Goal: Information Seeking & Learning: Learn about a topic

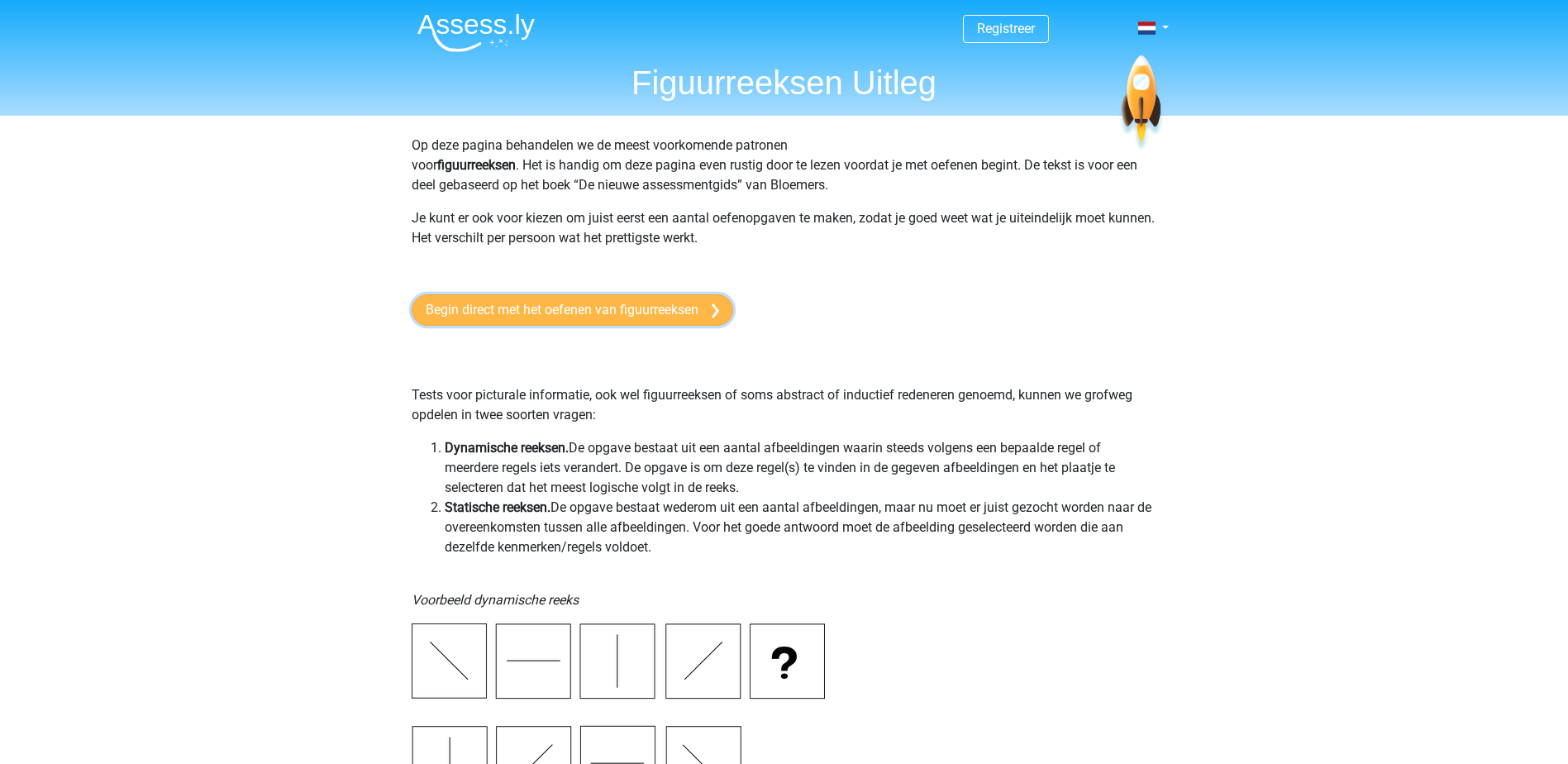
click at [481, 308] on link "Begin direct met het oefenen van figuurreeksen" at bounding box center [573, 310] width 322 height 31
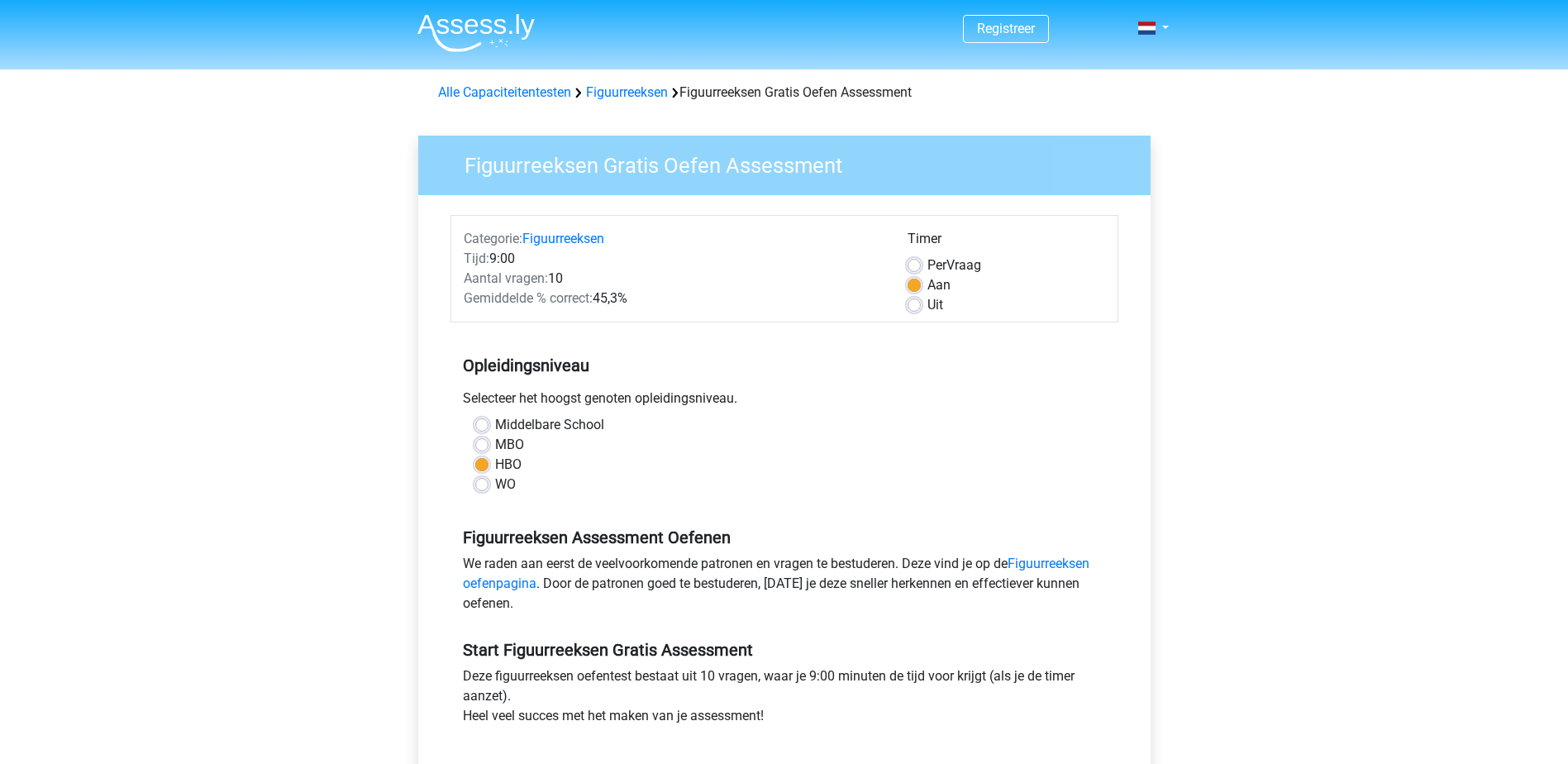
click at [479, 434] on div "Middelbare School" at bounding box center [784, 425] width 619 height 20
click at [495, 439] on label "MBO" at bounding box center [509, 444] width 29 height 20
click at [480, 439] on input "MBO" at bounding box center [481, 442] width 13 height 17
radio input "true"
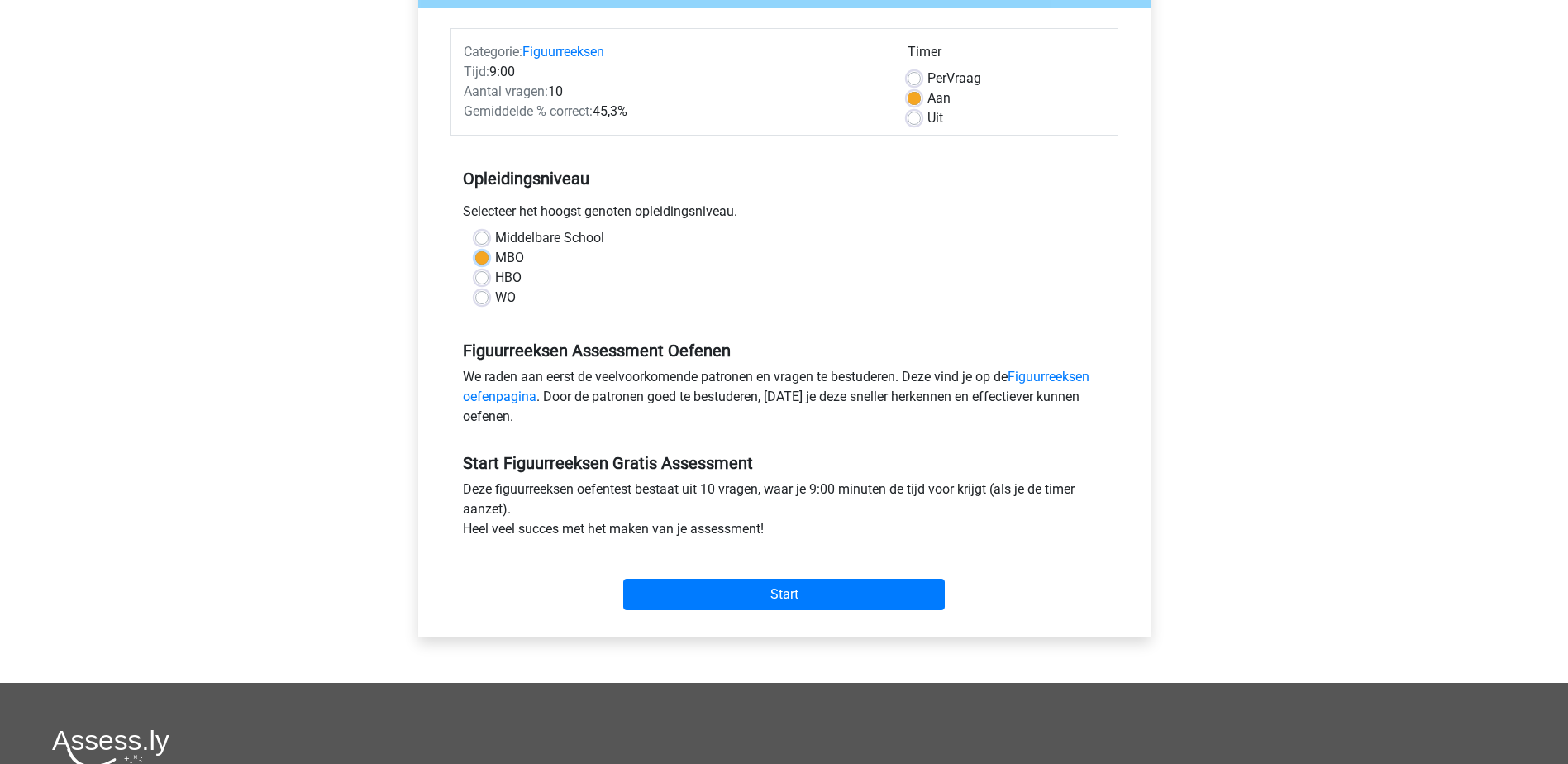
scroll to position [248, 0]
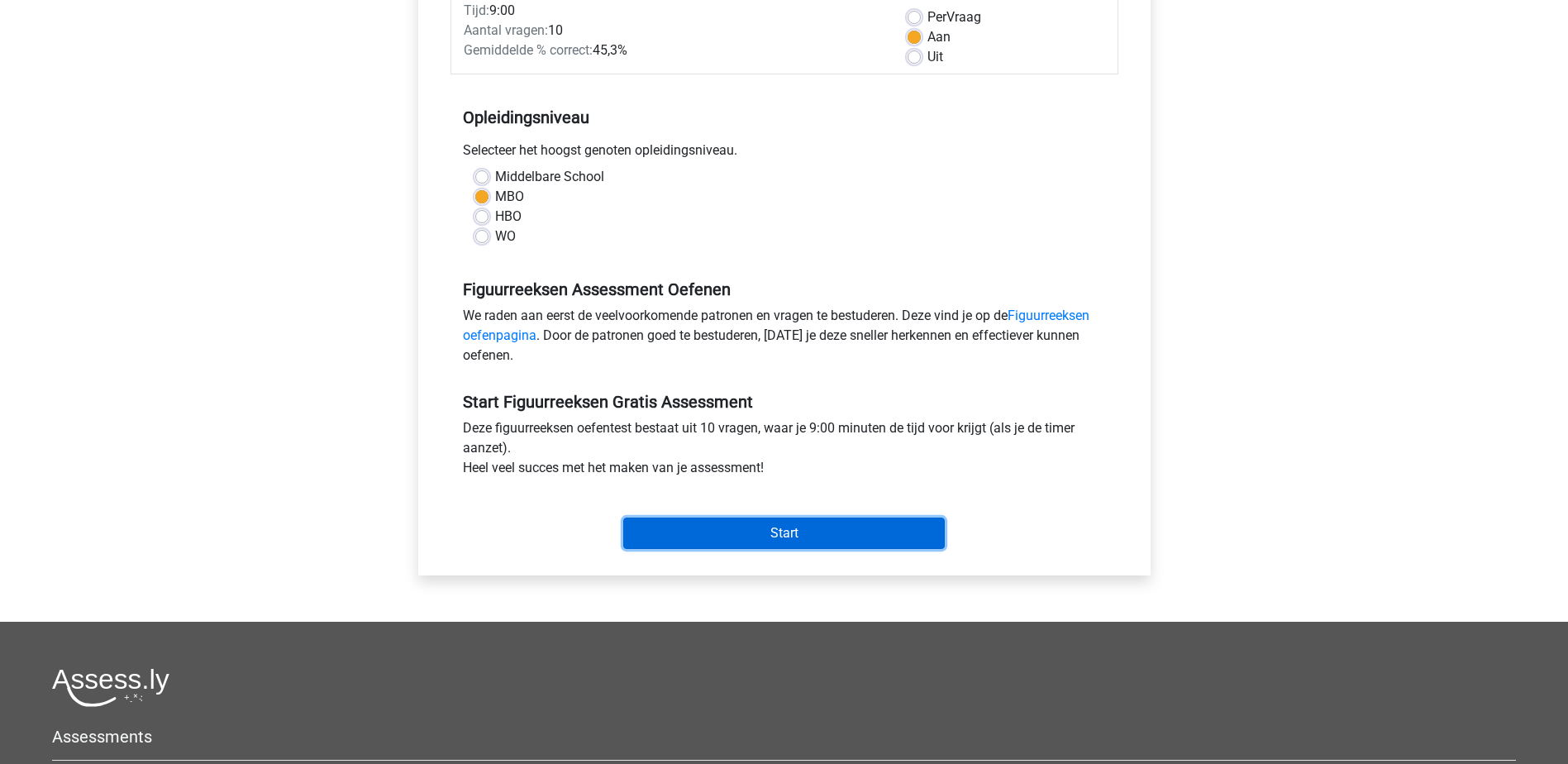
click at [689, 534] on input "Start" at bounding box center [784, 533] width 322 height 31
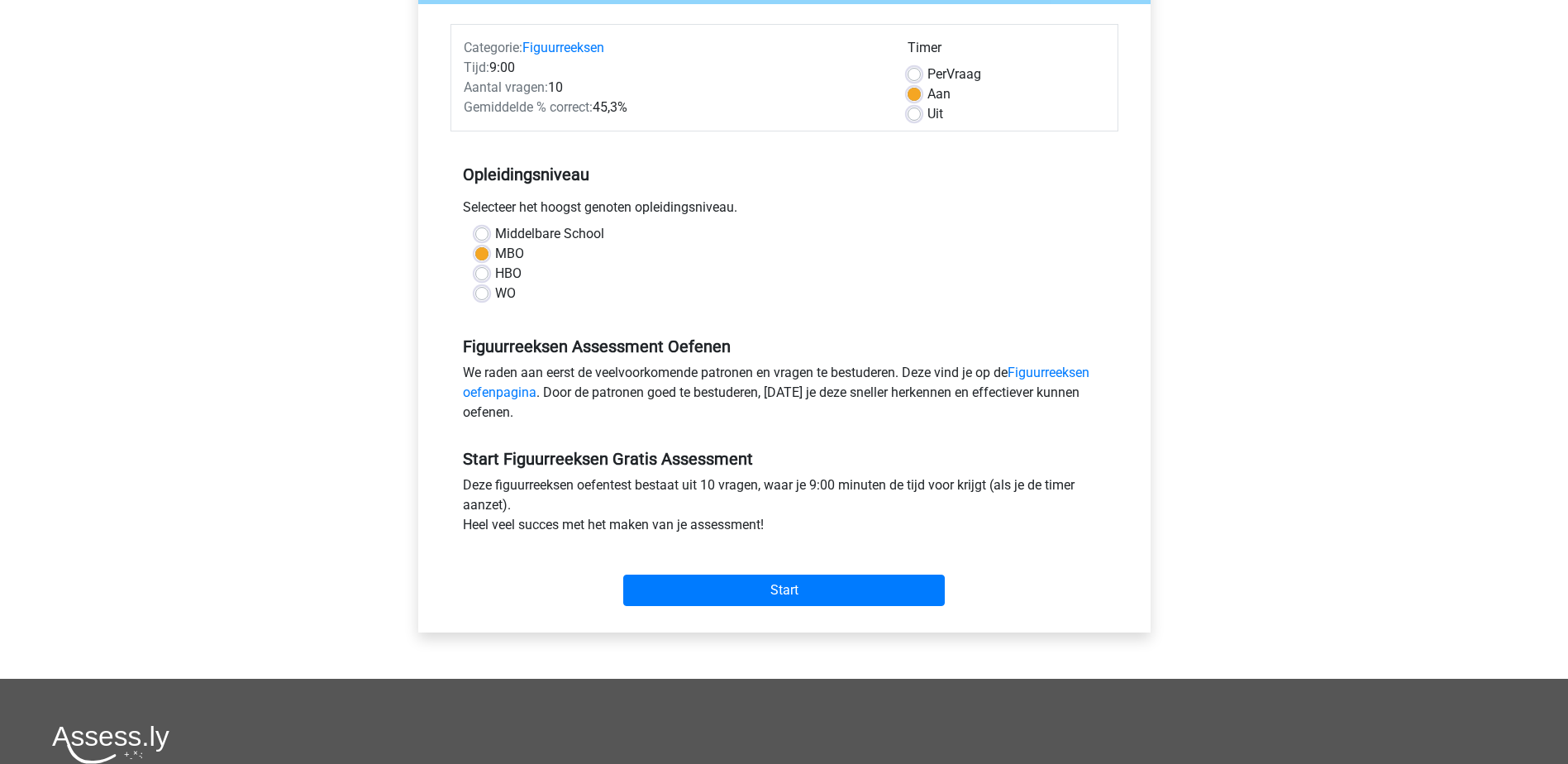
scroll to position [165, 0]
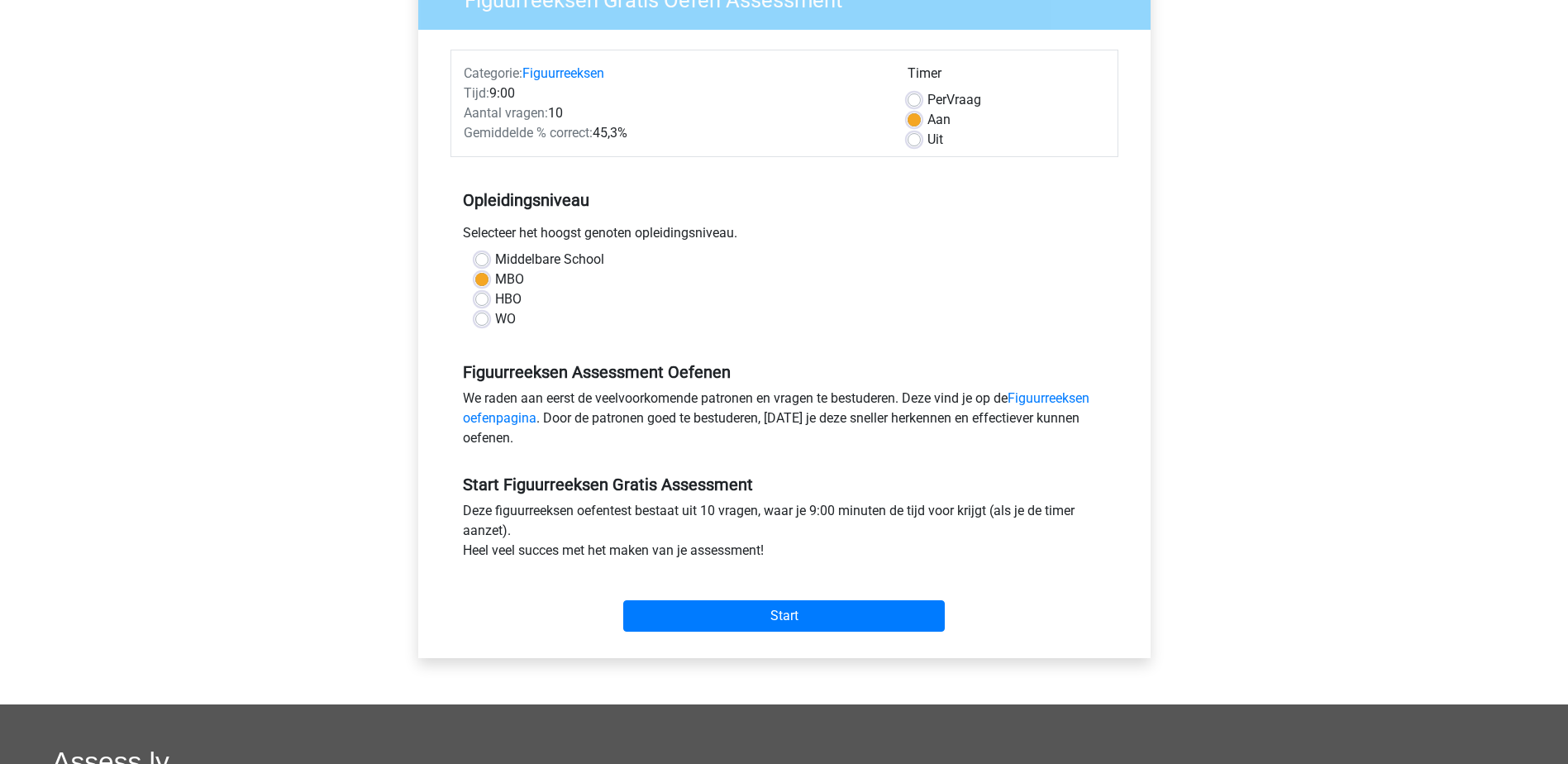
click at [928, 143] on label "Uit" at bounding box center [935, 140] width 16 height 20
click at [917, 143] on input "Uit" at bounding box center [914, 138] width 13 height 17
radio input "true"
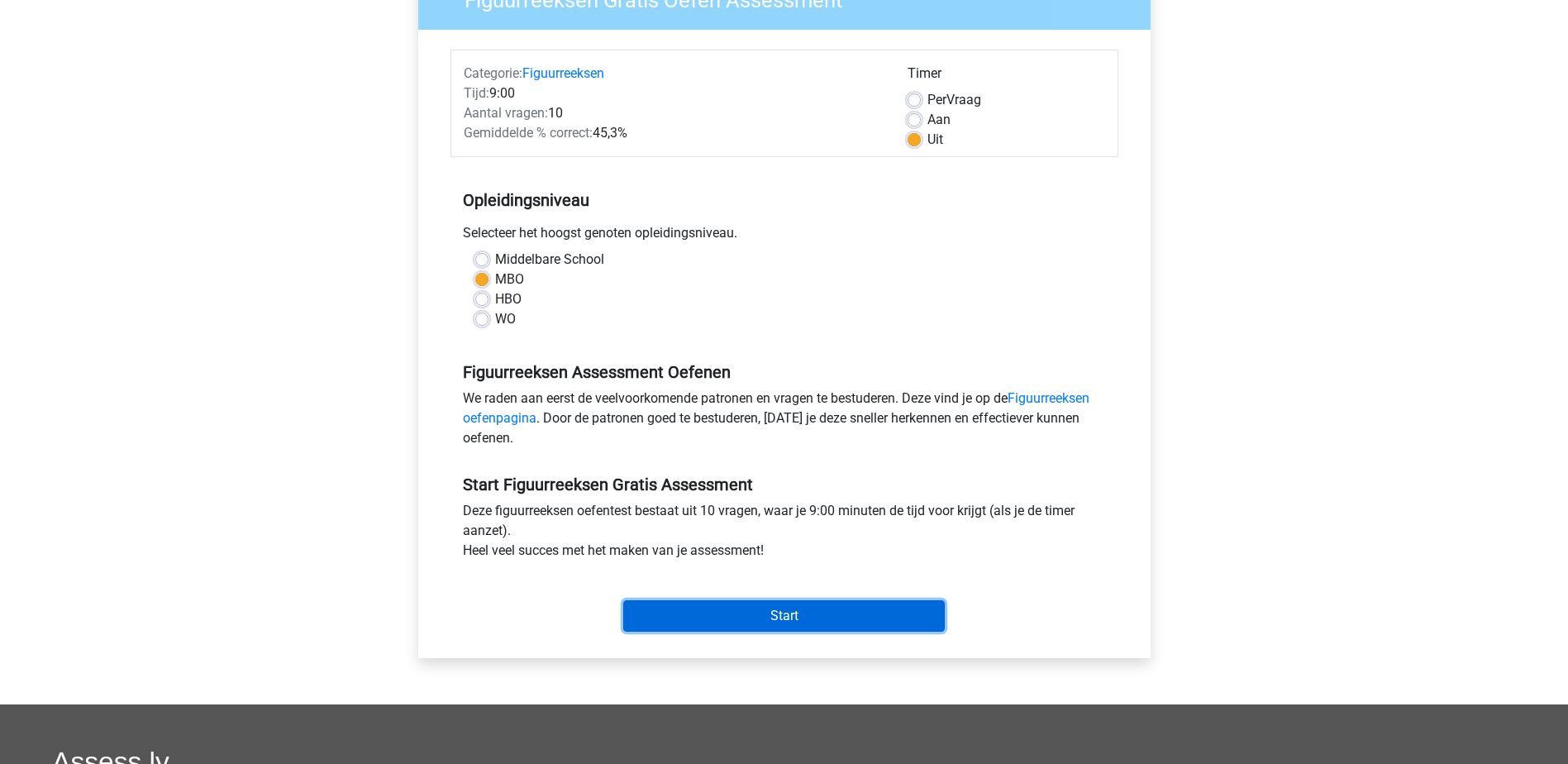
click at [830, 608] on input "Start" at bounding box center [784, 616] width 322 height 31
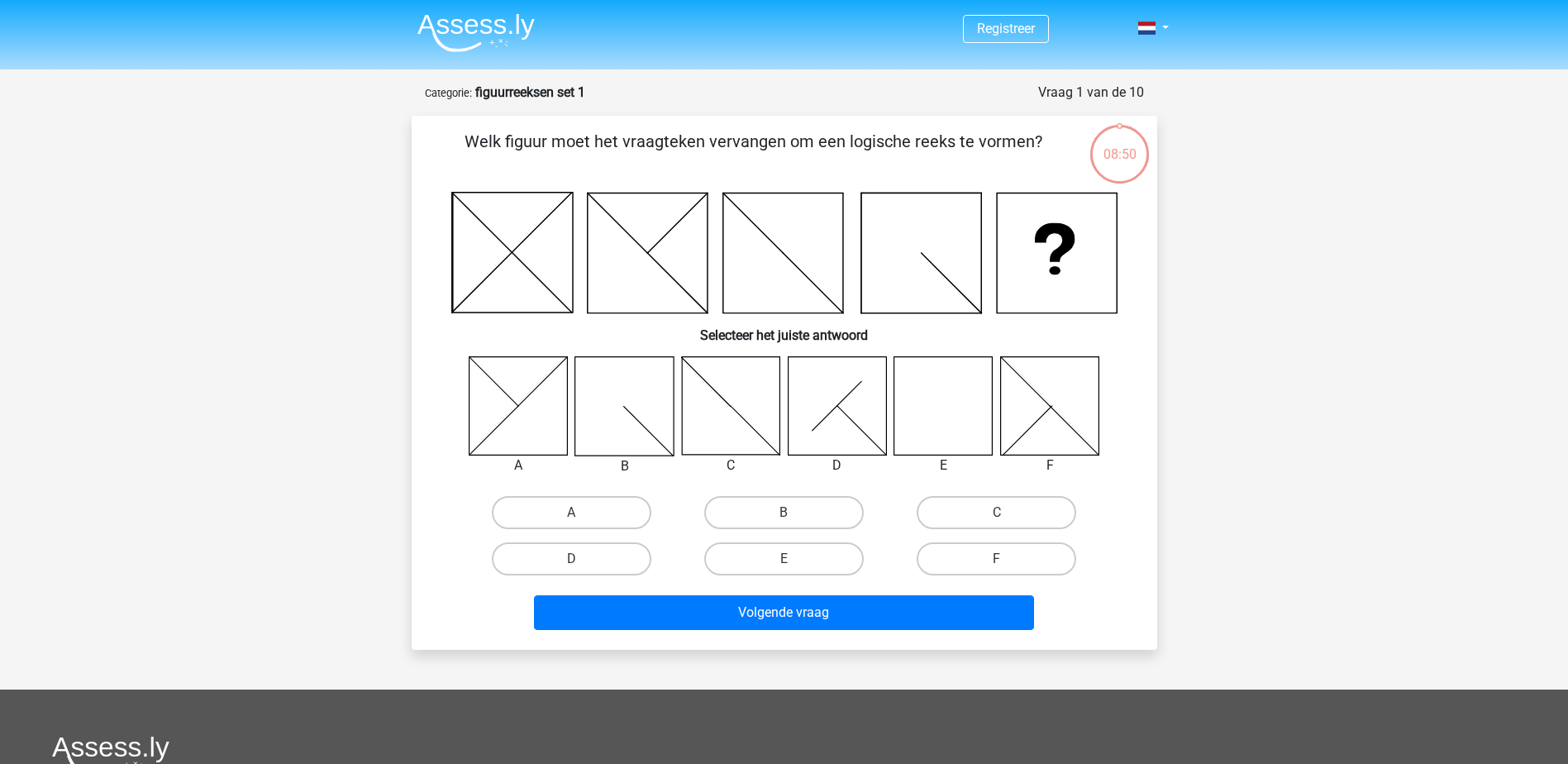
click at [793, 559] on input "E" at bounding box center [789, 563] width 11 height 11
radio input "true"
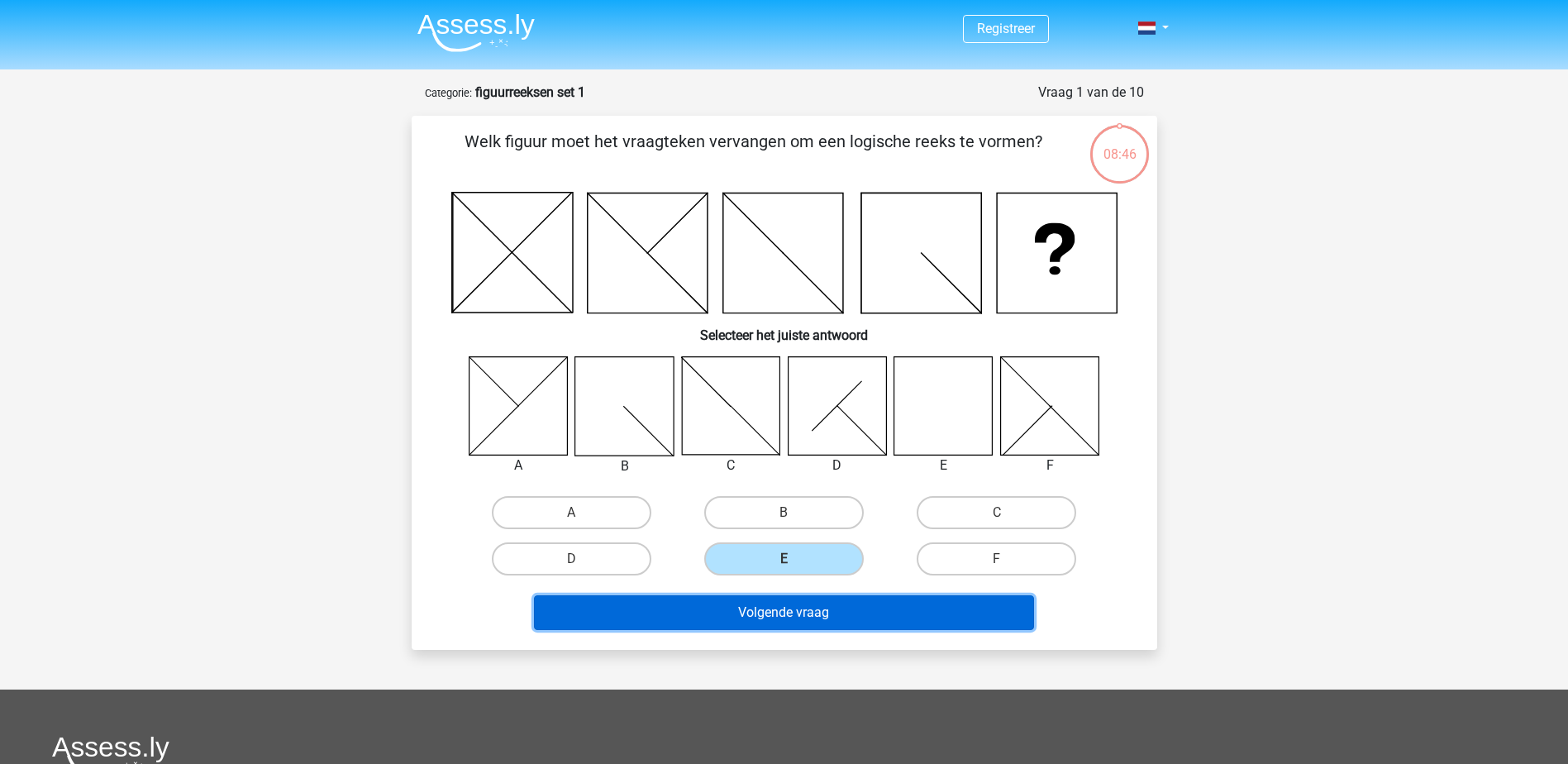
click at [801, 613] on button "Volgende vraag" at bounding box center [784, 612] width 500 height 34
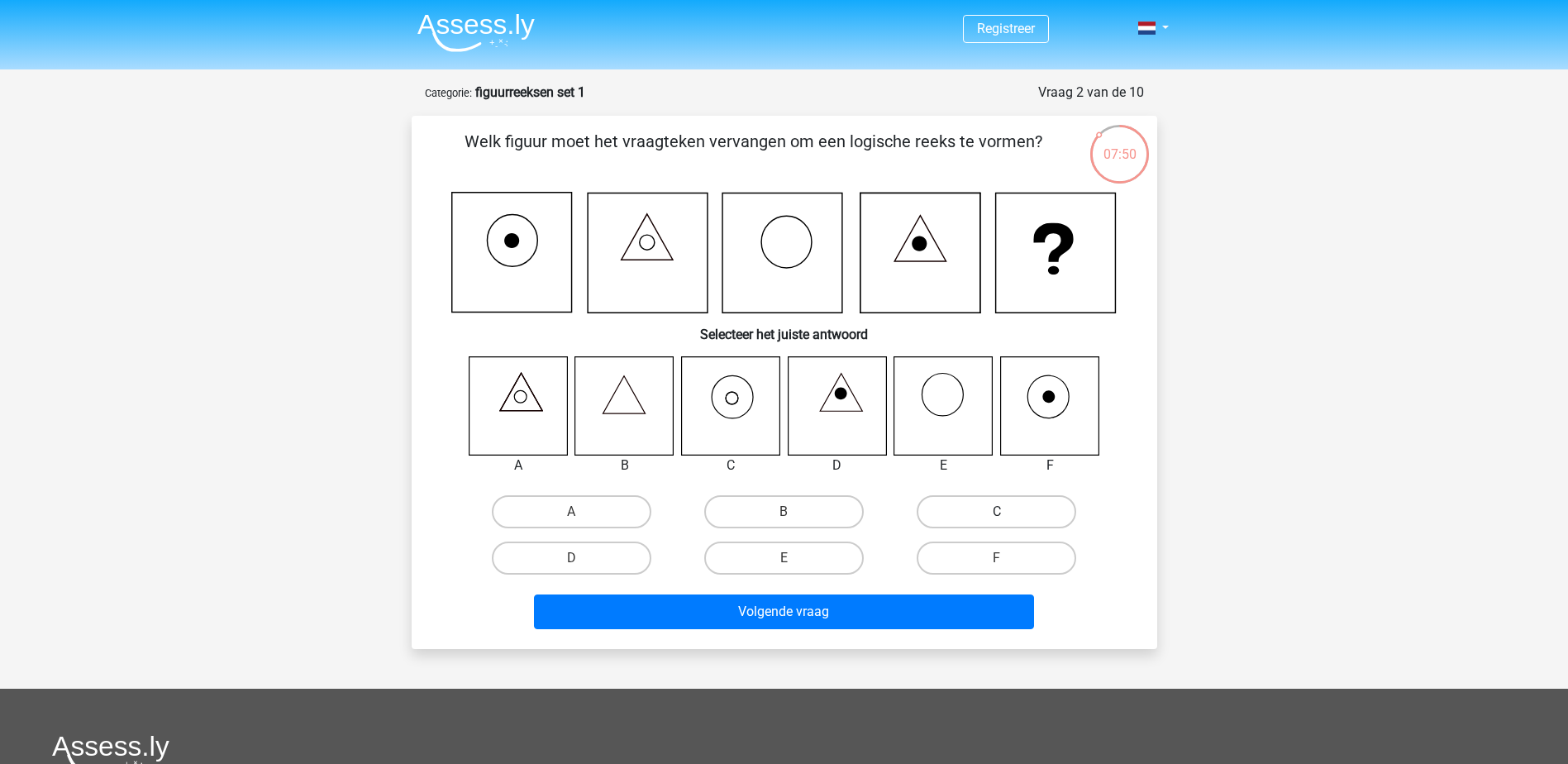
click at [949, 514] on label "C" at bounding box center [996, 511] width 159 height 33
click at [997, 514] on input "C" at bounding box center [1002, 516] width 11 height 11
radio input "true"
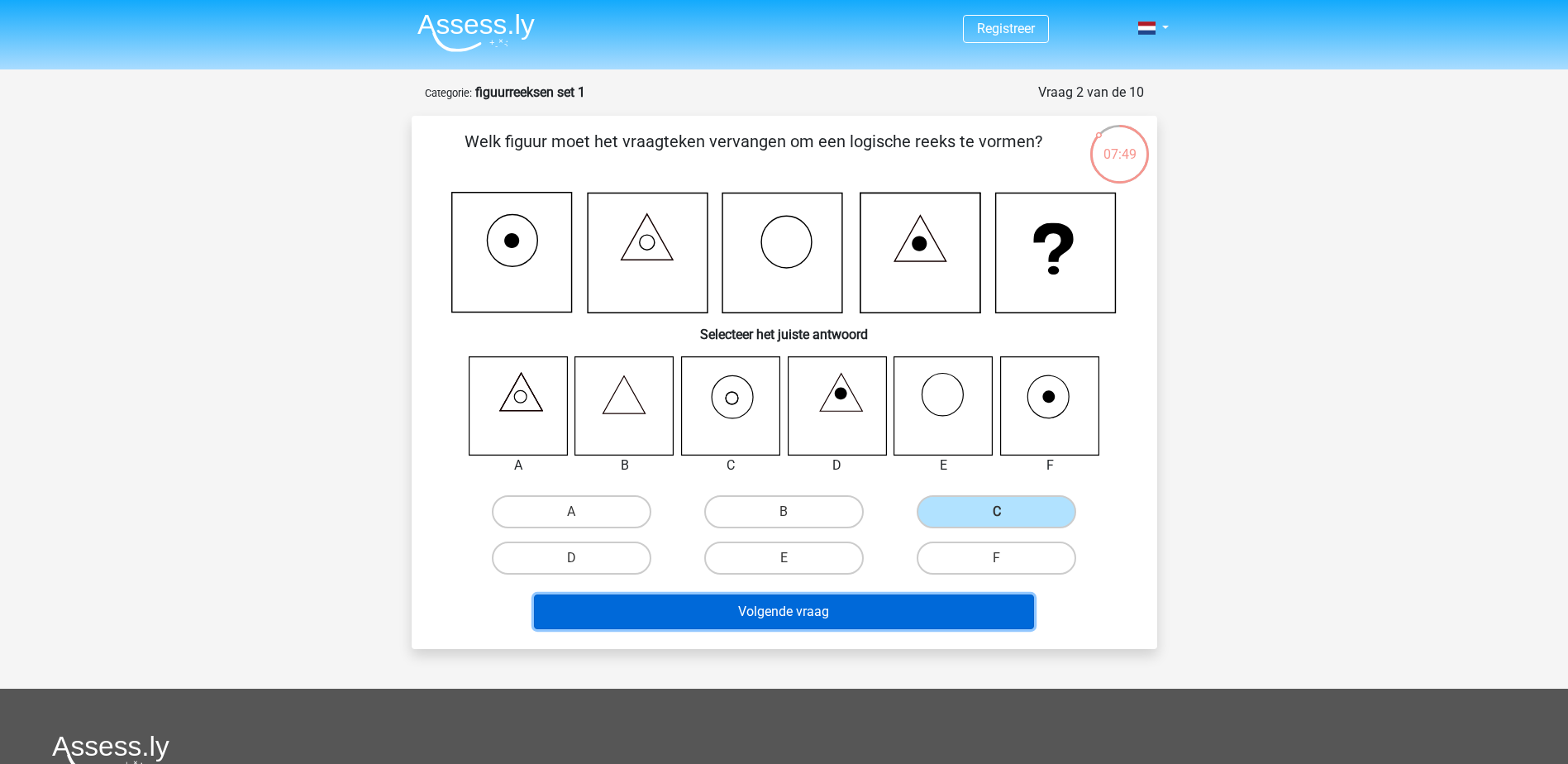
click at [888, 611] on button "Volgende vraag" at bounding box center [784, 611] width 500 height 34
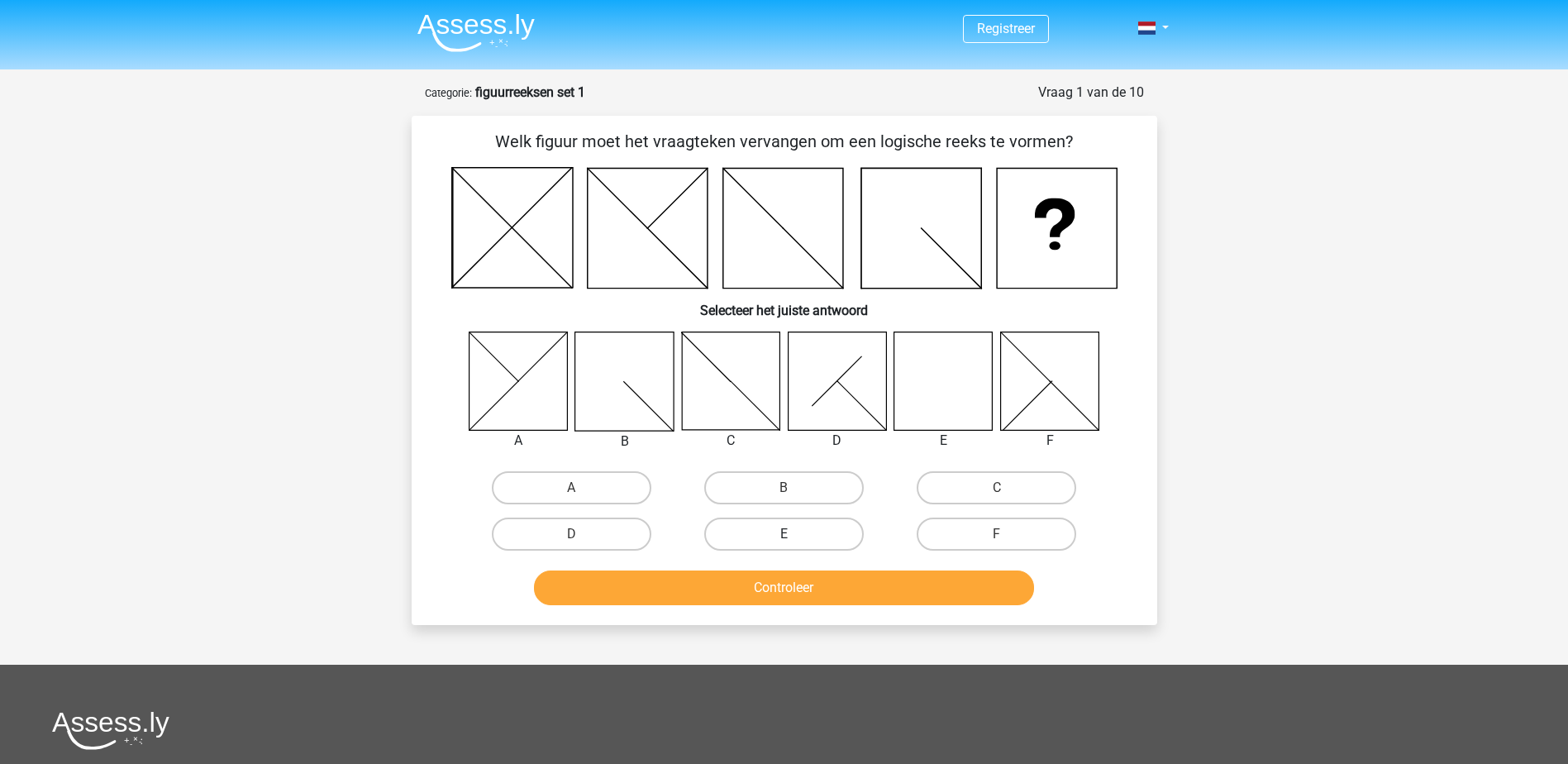
click at [806, 518] on label "E" at bounding box center [784, 534] width 159 height 33
click at [795, 534] on input "E" at bounding box center [789, 539] width 11 height 11
radio input "true"
click at [798, 588] on button "Controleer" at bounding box center [784, 587] width 500 height 34
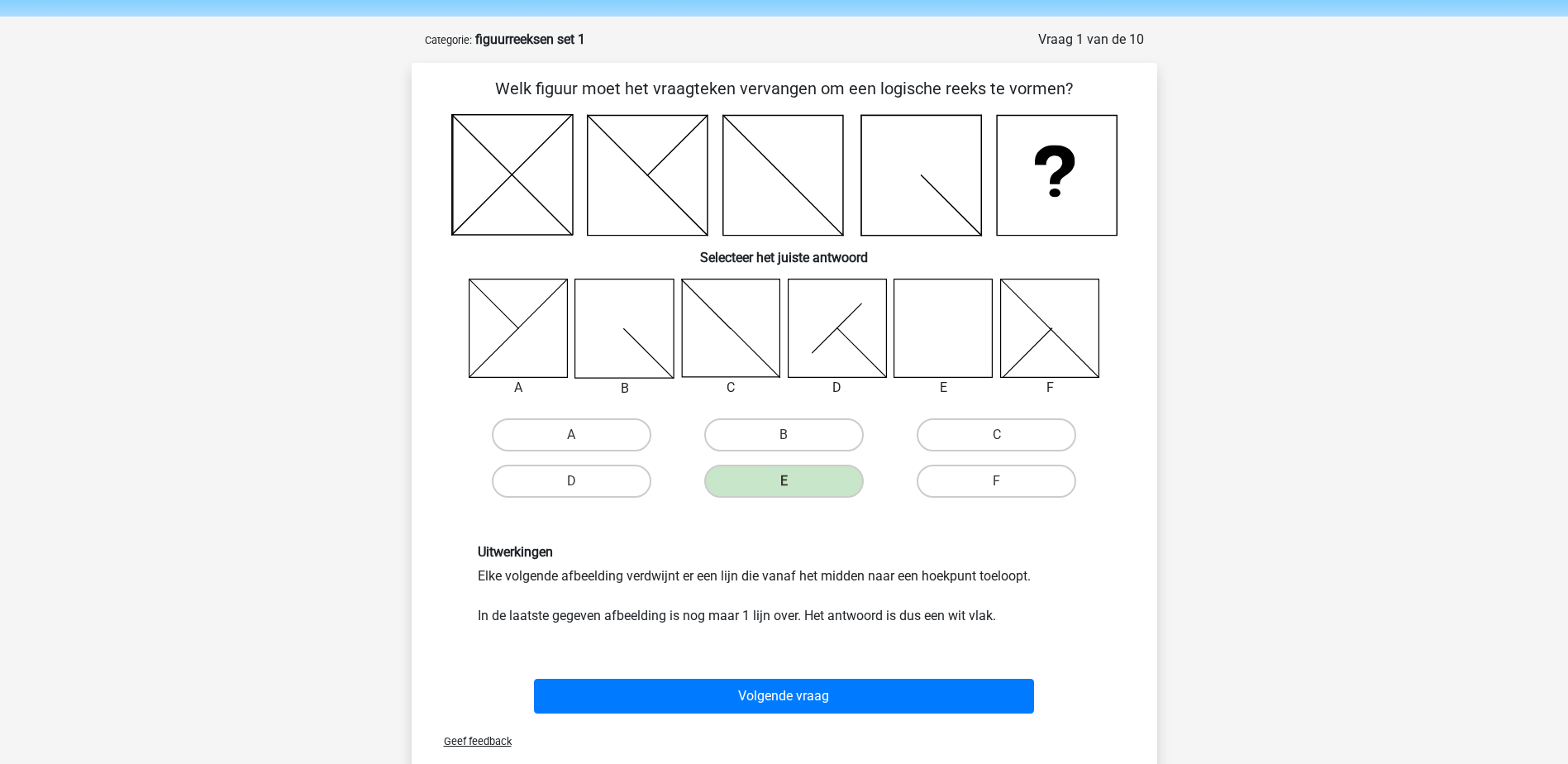
scroll to position [83, 0]
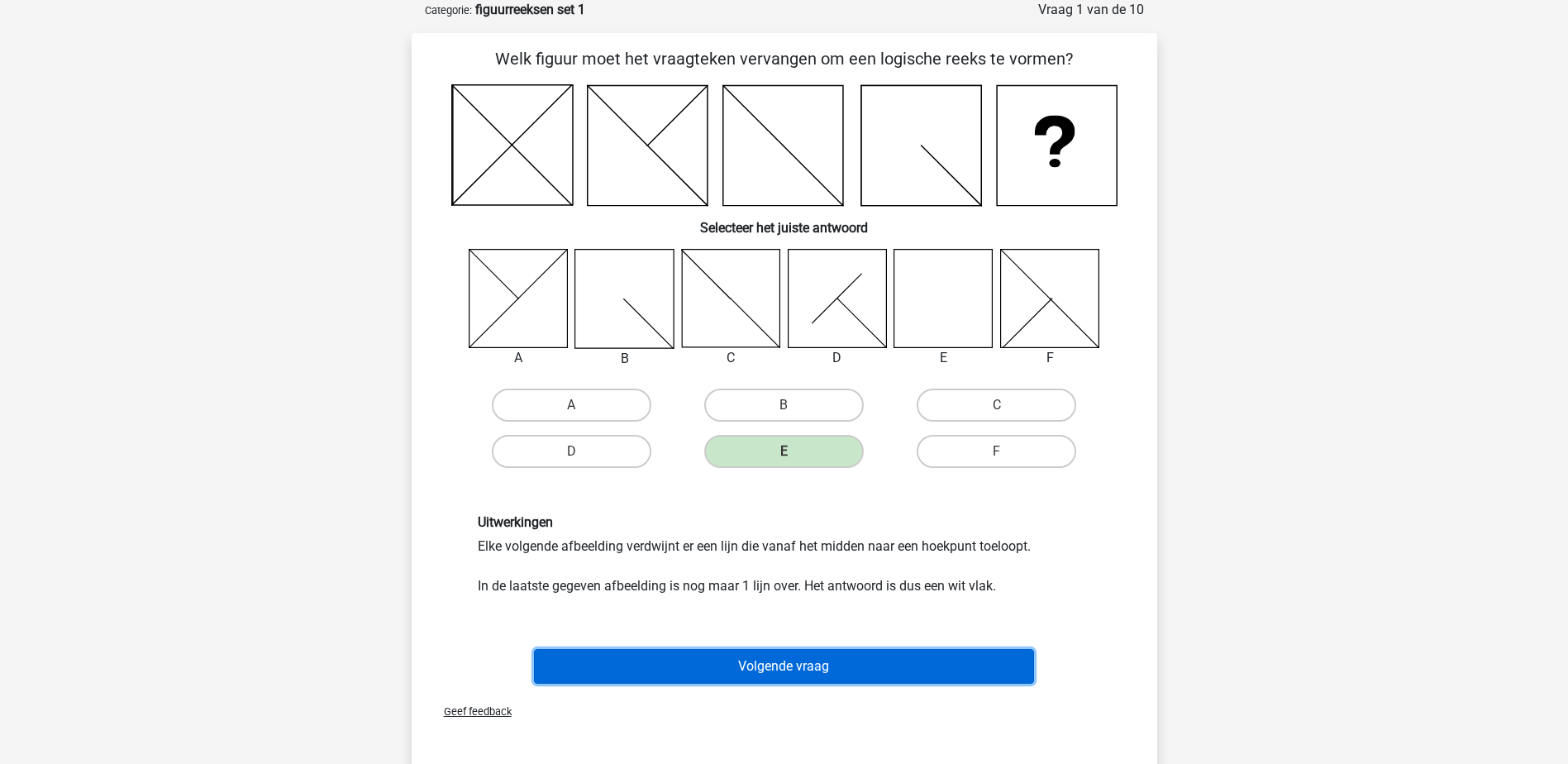
click at [769, 657] on button "Volgende vraag" at bounding box center [784, 666] width 500 height 34
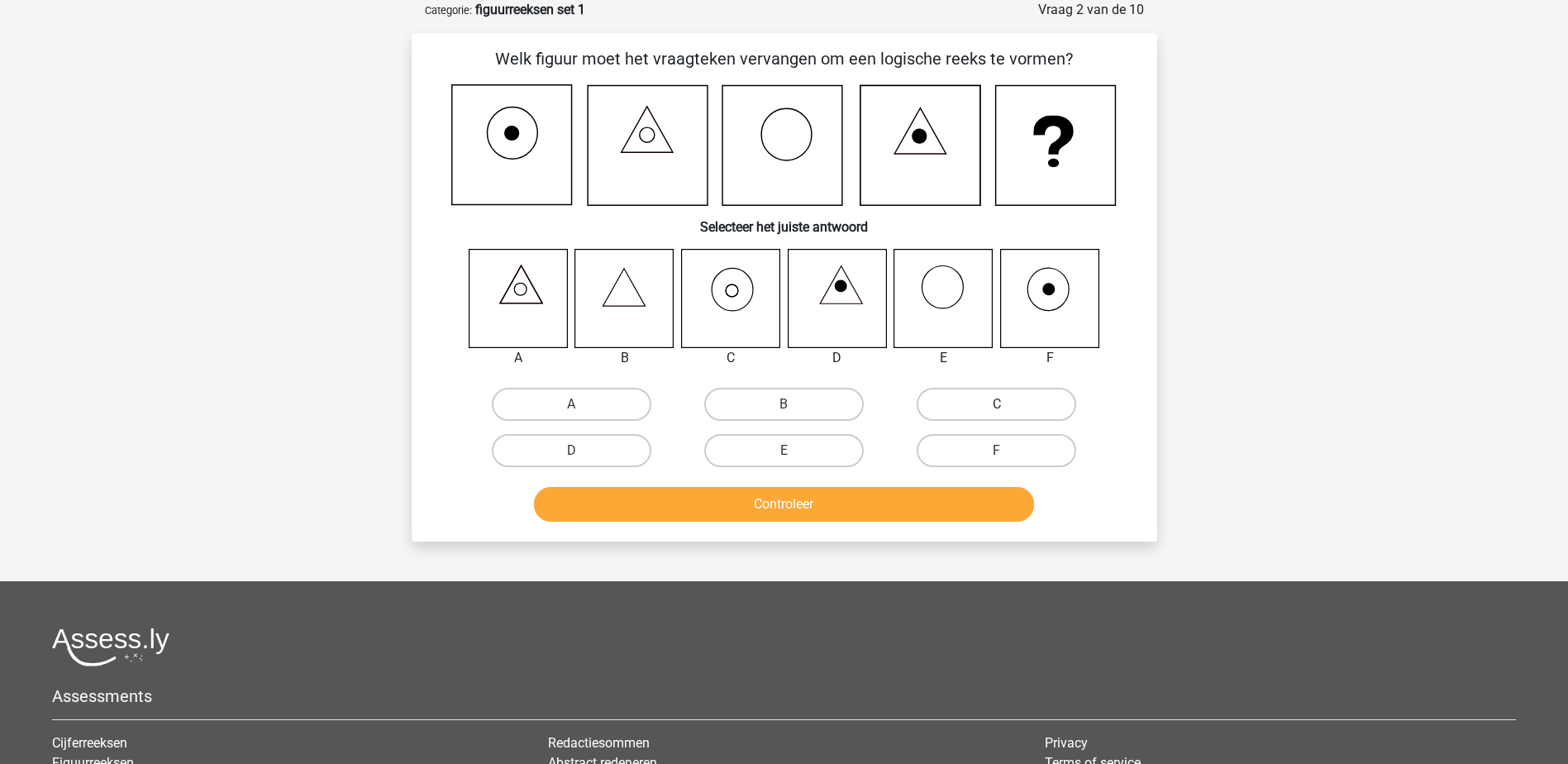
click at [977, 401] on label "C" at bounding box center [996, 404] width 159 height 33
click at [997, 404] on input "C" at bounding box center [1002, 409] width 11 height 11
radio input "true"
click at [716, 491] on button "Controleer" at bounding box center [784, 503] width 500 height 34
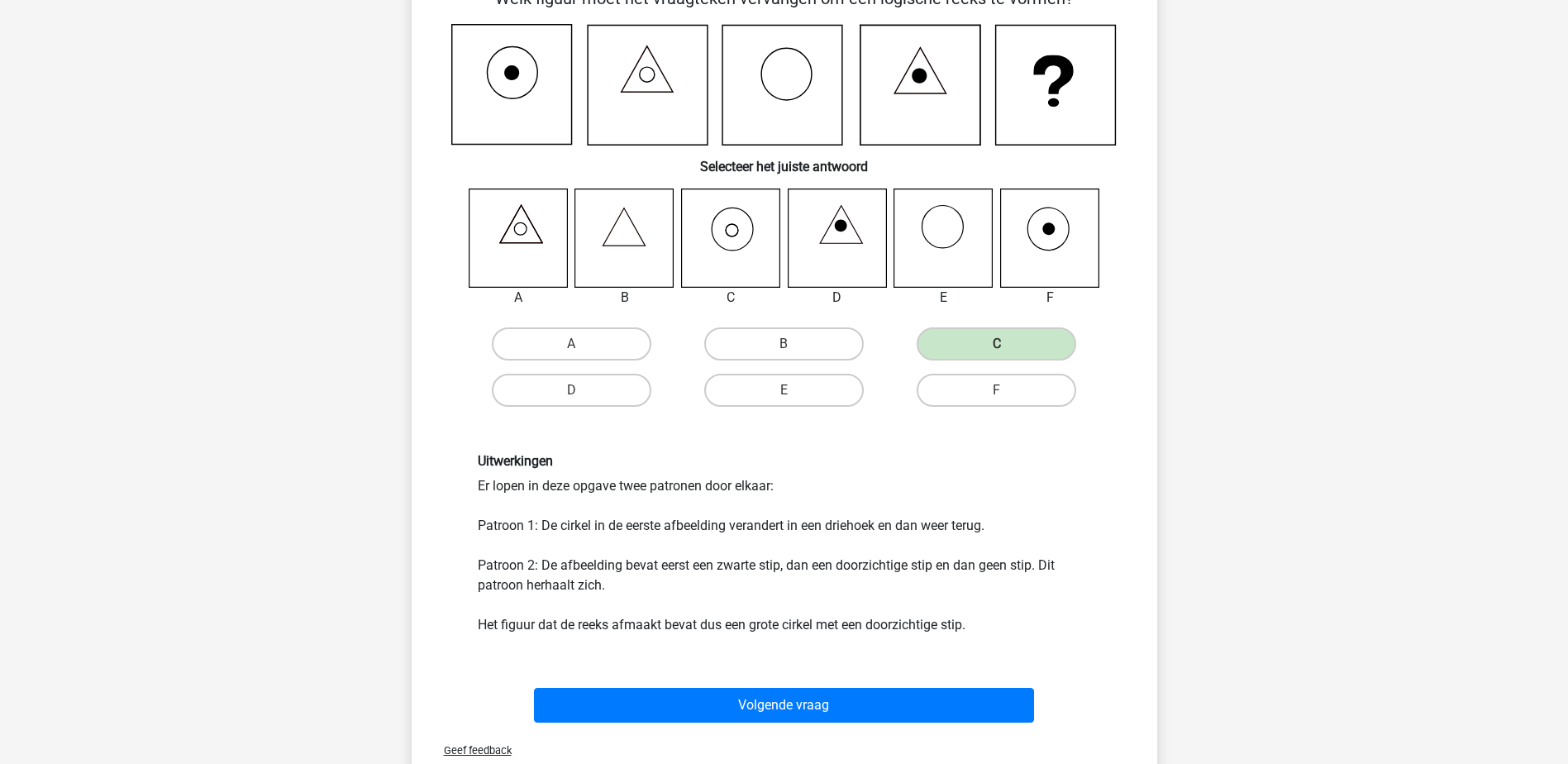
scroll to position [165, 0]
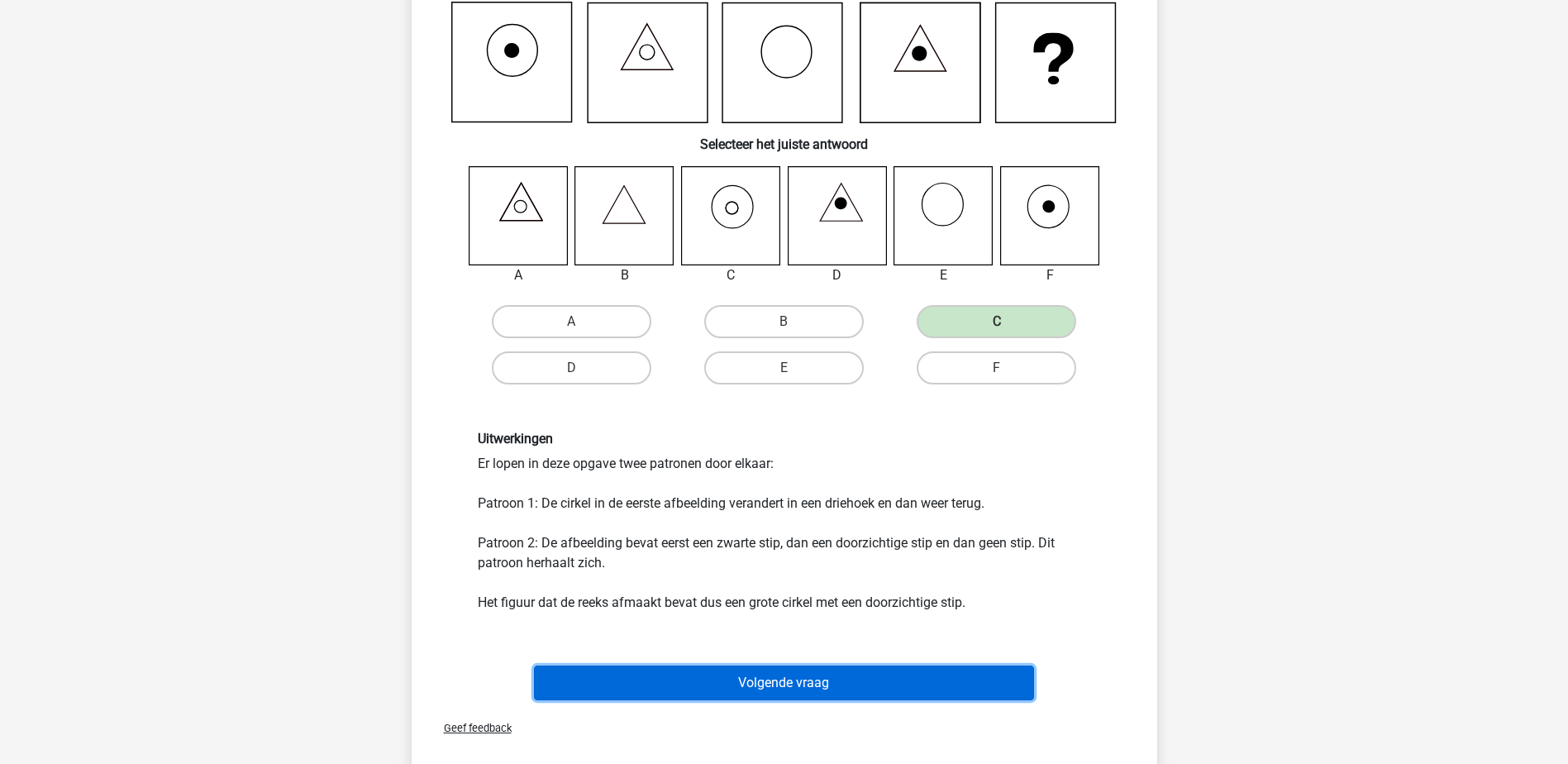
click at [619, 676] on button "Volgende vraag" at bounding box center [784, 682] width 500 height 34
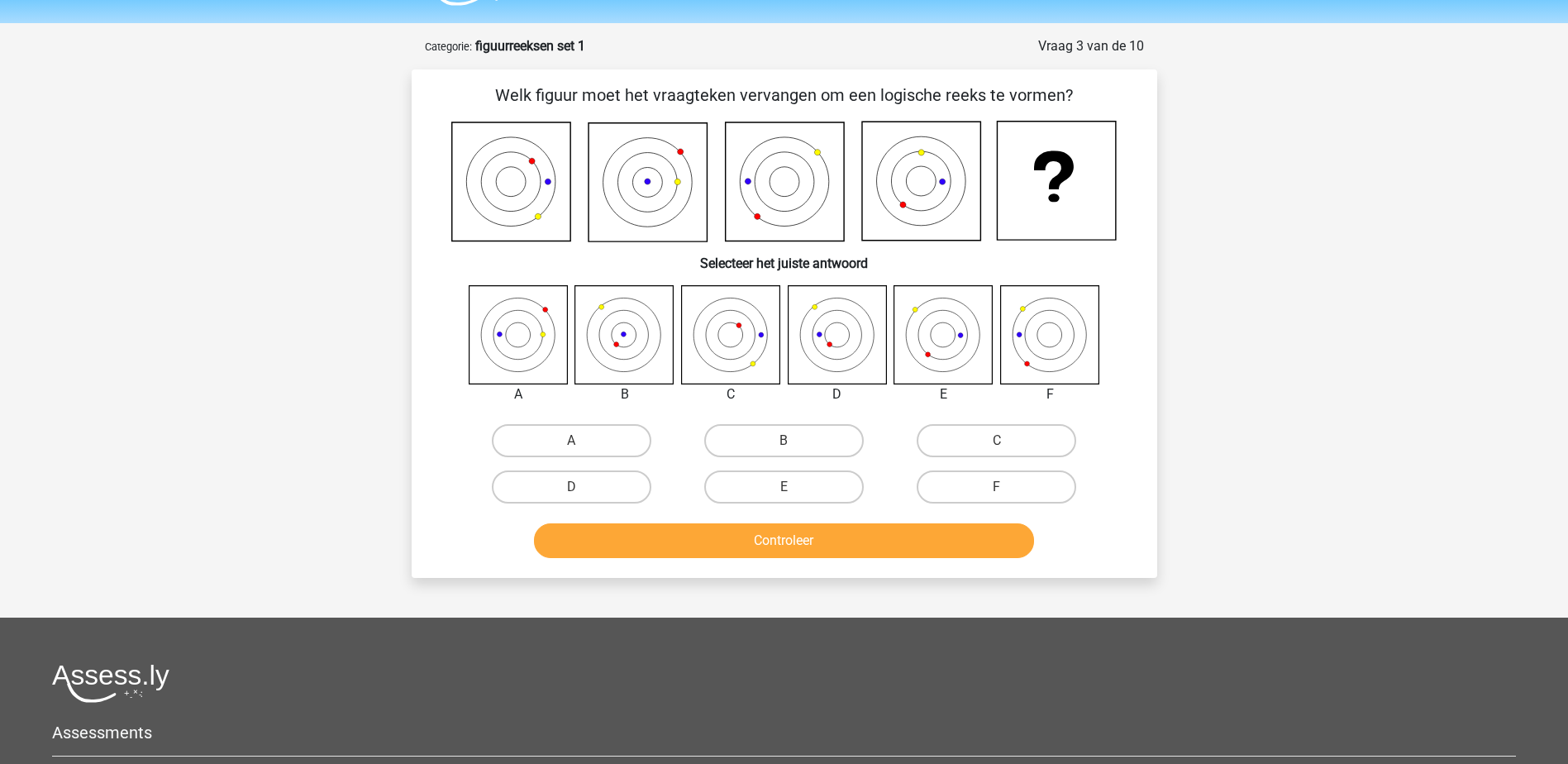
scroll to position [83, 0]
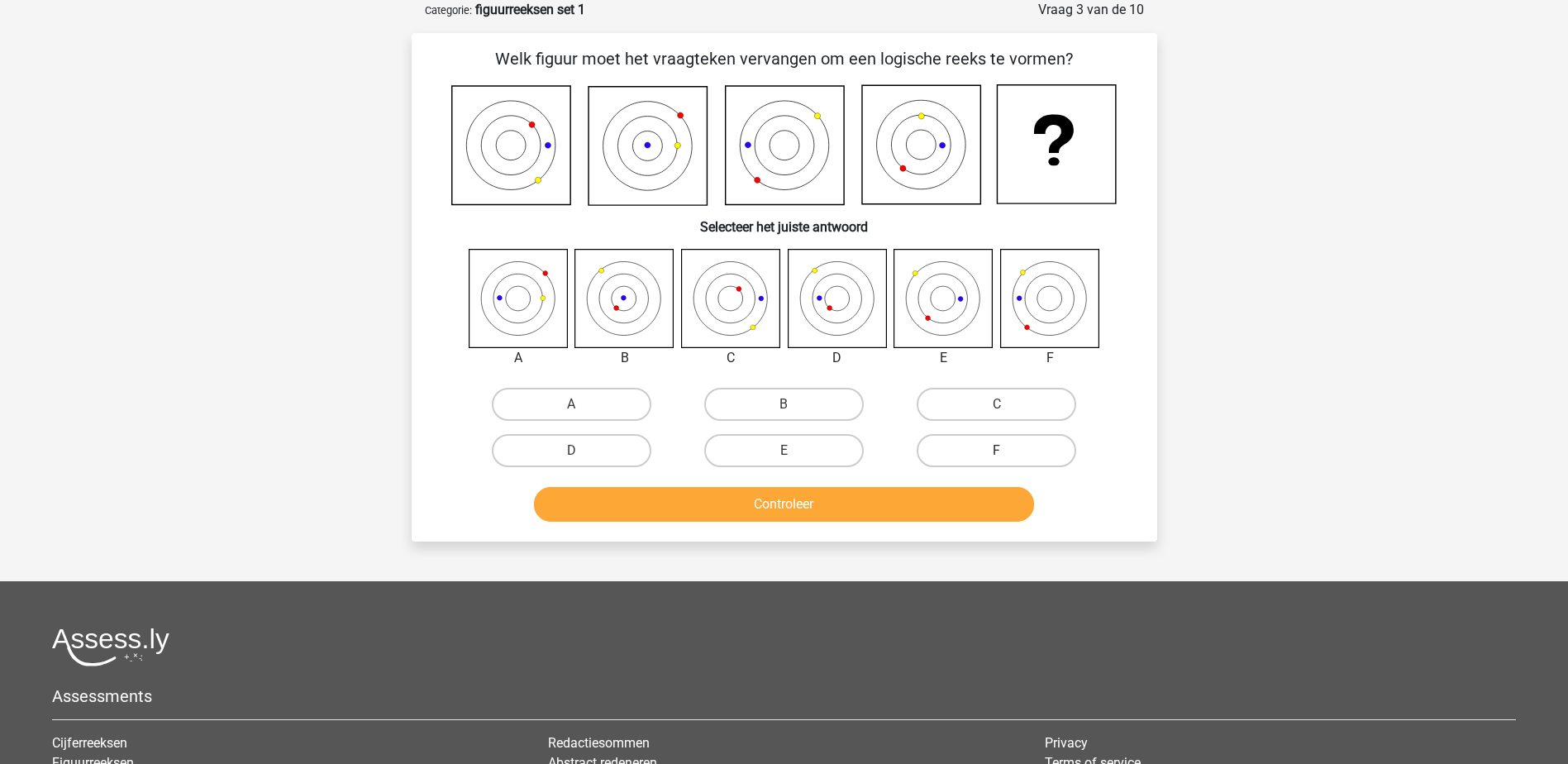
click at [1034, 436] on label "F" at bounding box center [996, 450] width 159 height 33
click at [1007, 450] on input "F" at bounding box center [1002, 455] width 11 height 11
radio input "true"
click at [892, 504] on button "Controleer" at bounding box center [784, 503] width 500 height 34
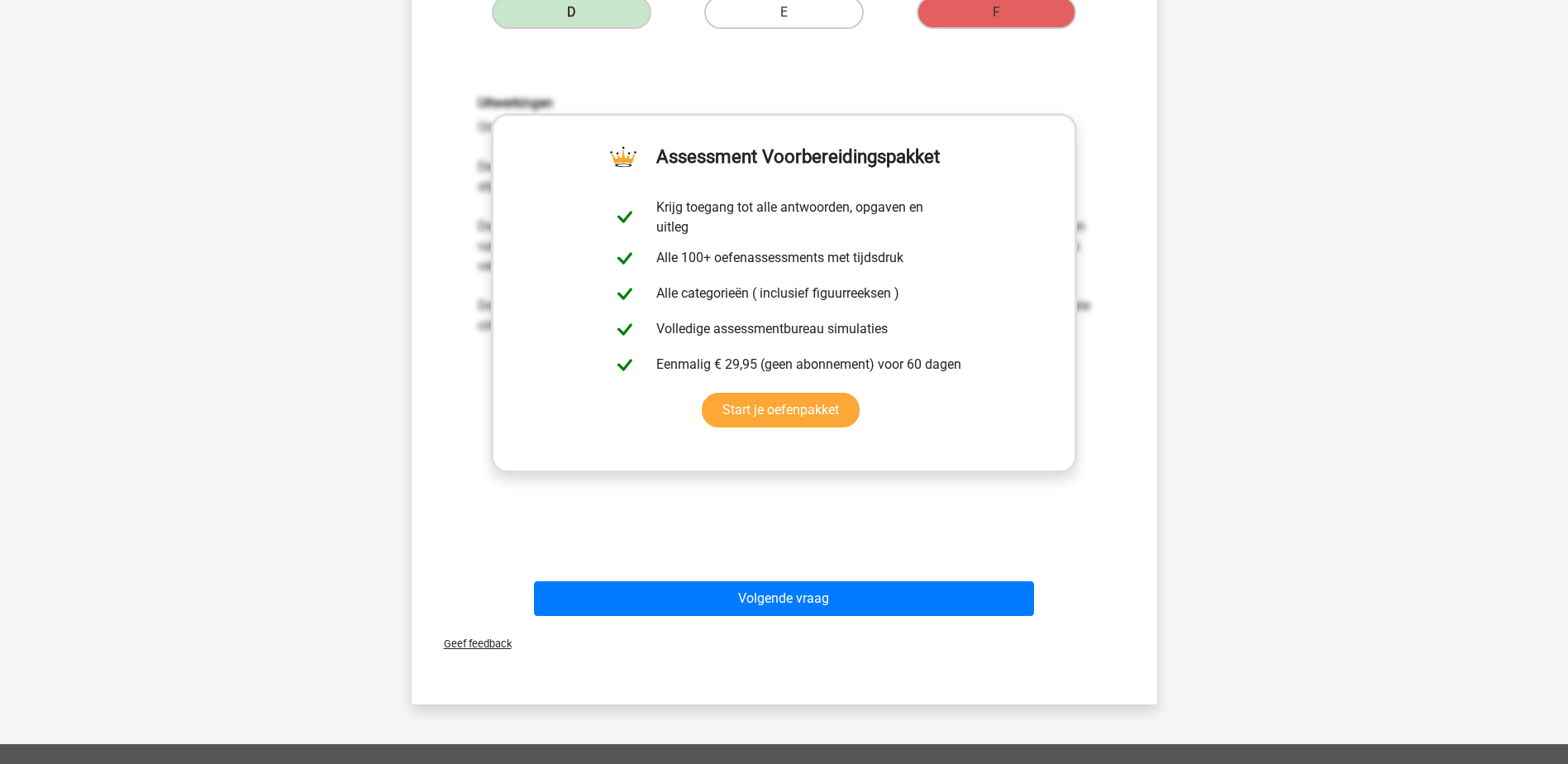
scroll to position [496, 0]
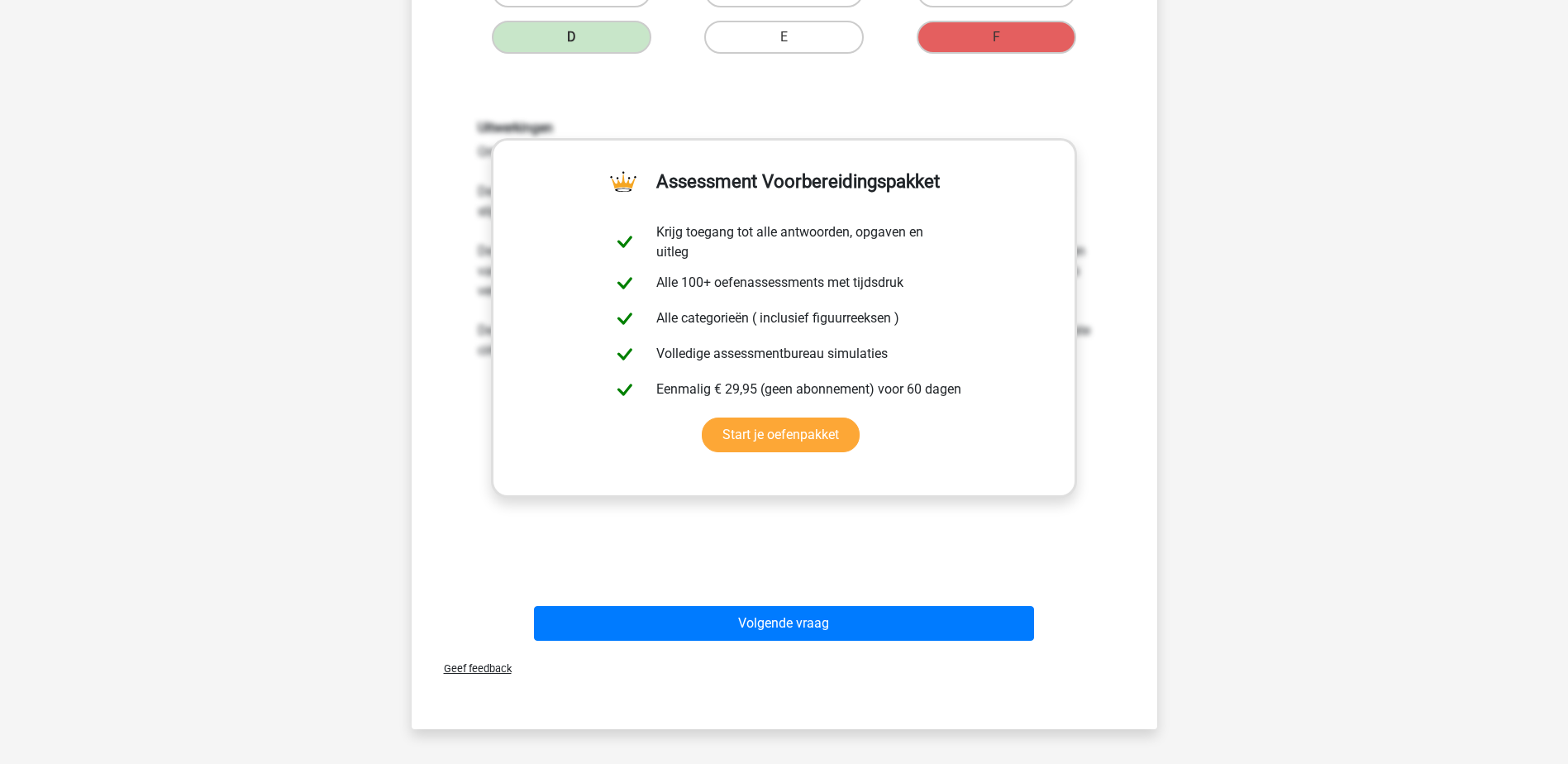
click at [692, 536] on div "Uitwerkingen Om het antwoord te vinden, moet uitgezocht worden welk patroon de …" at bounding box center [784, 336] width 693 height 512
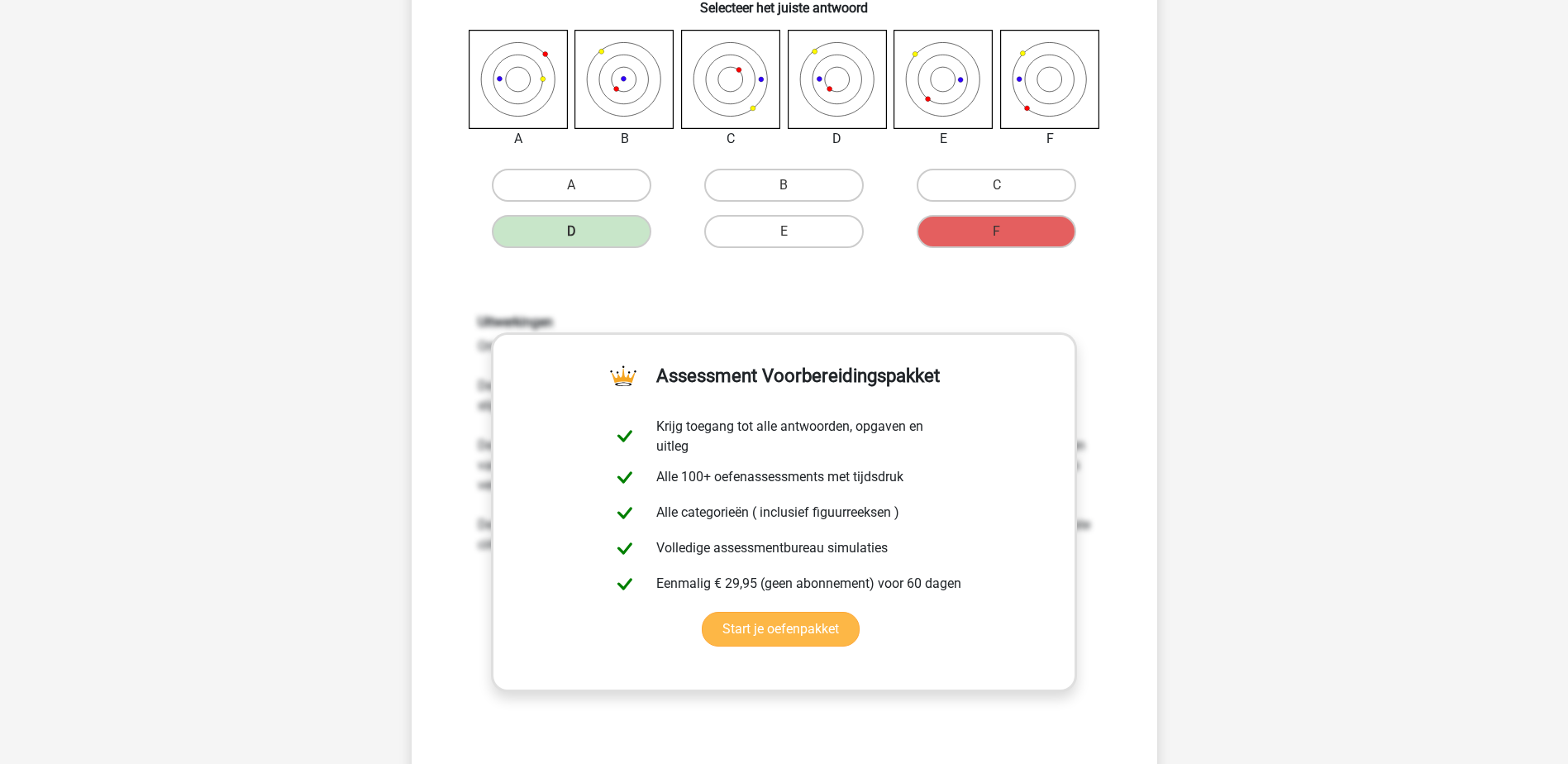
scroll to position [330, 0]
